Goal: Task Accomplishment & Management: Complete application form

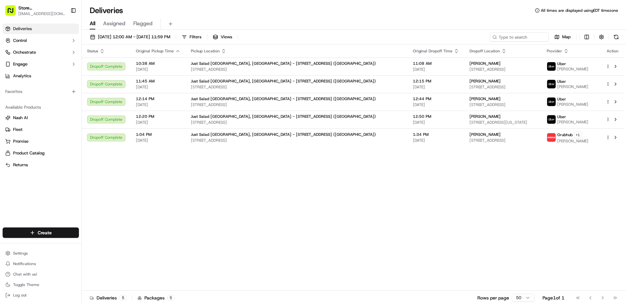
click at [54, 227] on div "Create" at bounding box center [41, 233] width 82 height 16
click at [57, 232] on html "Store [STREET_ADDRESS] ([GEOGRAPHIC_DATA]) (Just Salad) [EMAIL_ADDRESS][DOMAIN_…" at bounding box center [313, 152] width 626 height 305
click at [101, 243] on link "Delivery" at bounding box center [118, 245] width 73 height 12
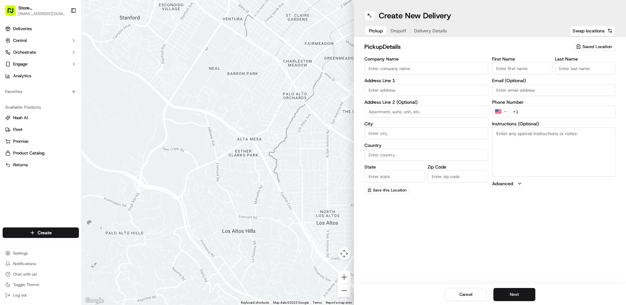
click at [592, 47] on span "Saved Location" at bounding box center [597, 47] width 29 height 6
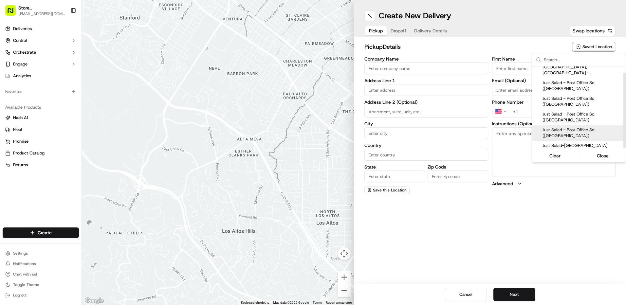
scroll to position [7, 0]
click at [578, 143] on span "Just Salad-[GEOGRAPHIC_DATA]" at bounding box center [583, 143] width 81 height 6
type input "Just Salad-[GEOGRAPHIC_DATA]"
type input "[STREET_ADDRESS]"
type input "[GEOGRAPHIC_DATA]"
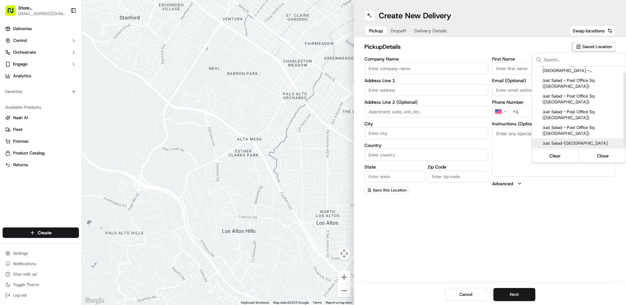
type input "US"
type input "MA"
type input "02210"
type input "Blad"
type input "R"
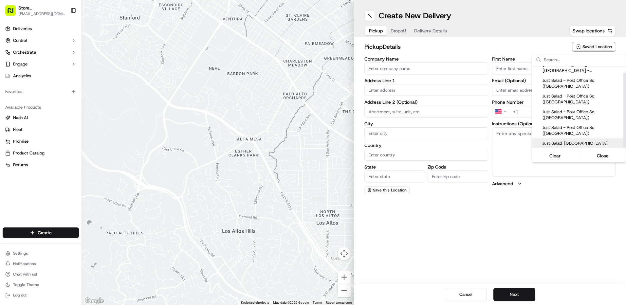
type input "[PHONE_NUMBER]"
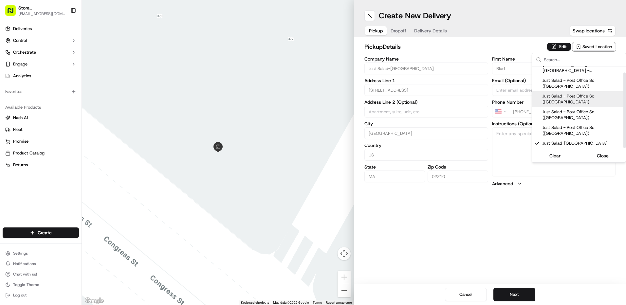
click at [396, 26] on html "Store [STREET_ADDRESS] ([GEOGRAPHIC_DATA]) (Just Salad) [EMAIL_ADDRESS][DOMAIN_…" at bounding box center [313, 152] width 626 height 305
click at [398, 31] on span "Dropoff" at bounding box center [399, 31] width 16 height 7
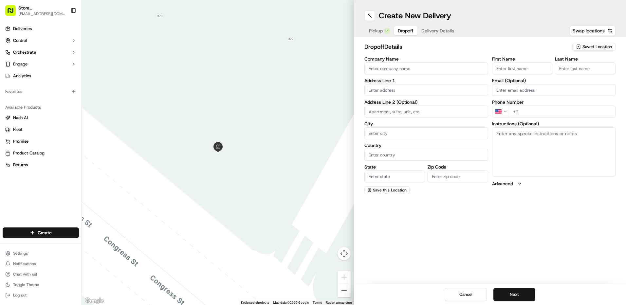
click at [584, 49] on span "Saved Location" at bounding box center [597, 47] width 29 height 6
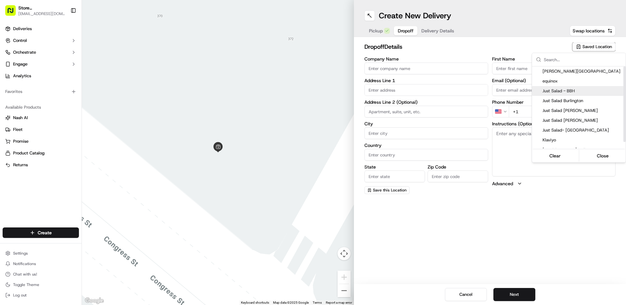
click at [558, 95] on div "Just Salad - BBH" at bounding box center [579, 91] width 94 height 10
type input "Just Salad - BBH"
type input "[STREET_ADDRESS]"
type input "[GEOGRAPHIC_DATA]"
type input "US"
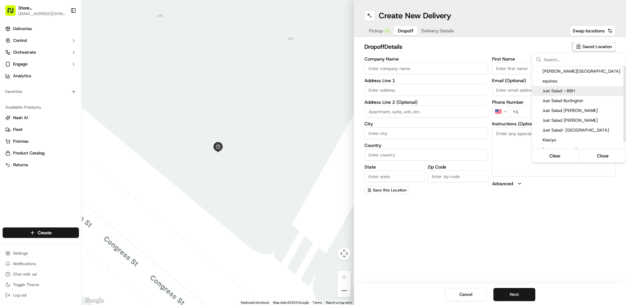
type input "MA"
type input "02110"
type input "Abygaelle"
type input "B"
type input "[PHONE_NUMBER]"
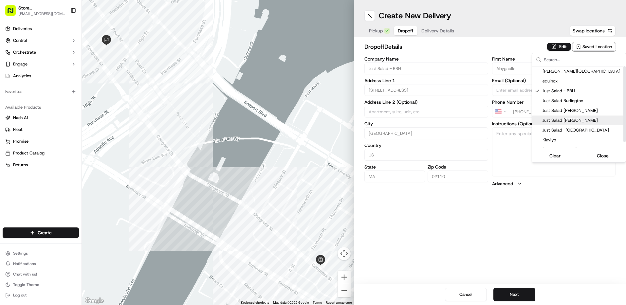
drag, startPoint x: 425, startPoint y: 26, endPoint x: 425, endPoint y: 34, distance: 8.5
click at [425, 31] on html "Store [STREET_ADDRESS] ([GEOGRAPHIC_DATA]) (Just Salad) [EMAIL_ADDRESS][DOMAIN_…" at bounding box center [313, 152] width 626 height 305
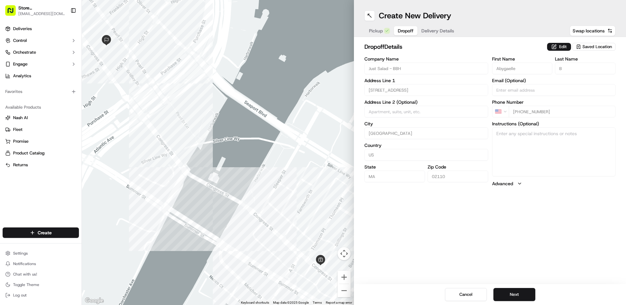
click at [426, 34] on button "Delivery Details" at bounding box center [438, 30] width 41 height 9
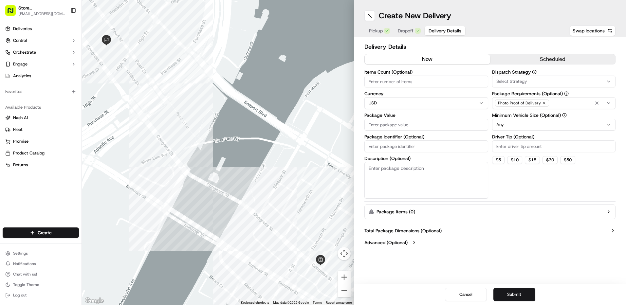
click at [609, 107] on div "Photo Proof of Delivery" at bounding box center [554, 103] width 121 height 10
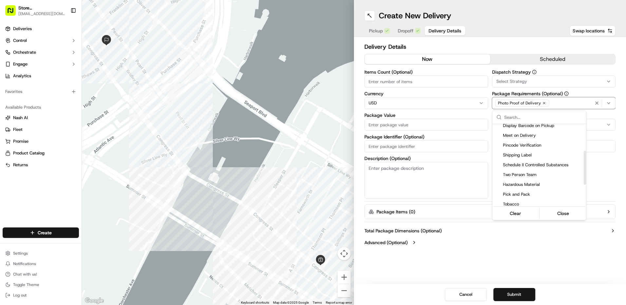
scroll to position [115, 0]
click at [534, 137] on div "Meet on Delivery" at bounding box center [540, 132] width 94 height 10
click at [533, 140] on span "Pincode Verification" at bounding box center [543, 142] width 81 height 6
click at [531, 134] on span "Meet on Delivery" at bounding box center [543, 132] width 81 height 6
click at [486, 119] on html "Store [STREET_ADDRESS] ([GEOGRAPHIC_DATA]) (Just Salad) [EMAIL_ADDRESS][DOMAIN_…" at bounding box center [313, 152] width 626 height 305
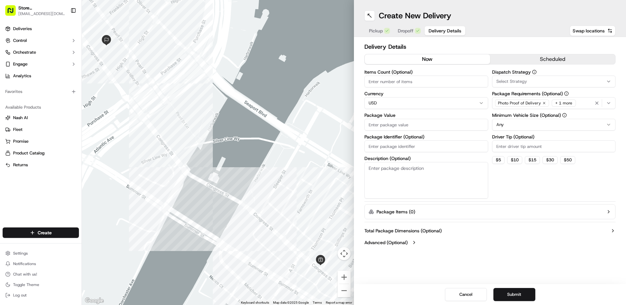
click at [468, 124] on input "Package Value" at bounding box center [426, 125] width 124 height 12
type input "15"
click at [532, 292] on button "Submit" at bounding box center [515, 294] width 42 height 13
